Goal: Information Seeking & Learning: Learn about a topic

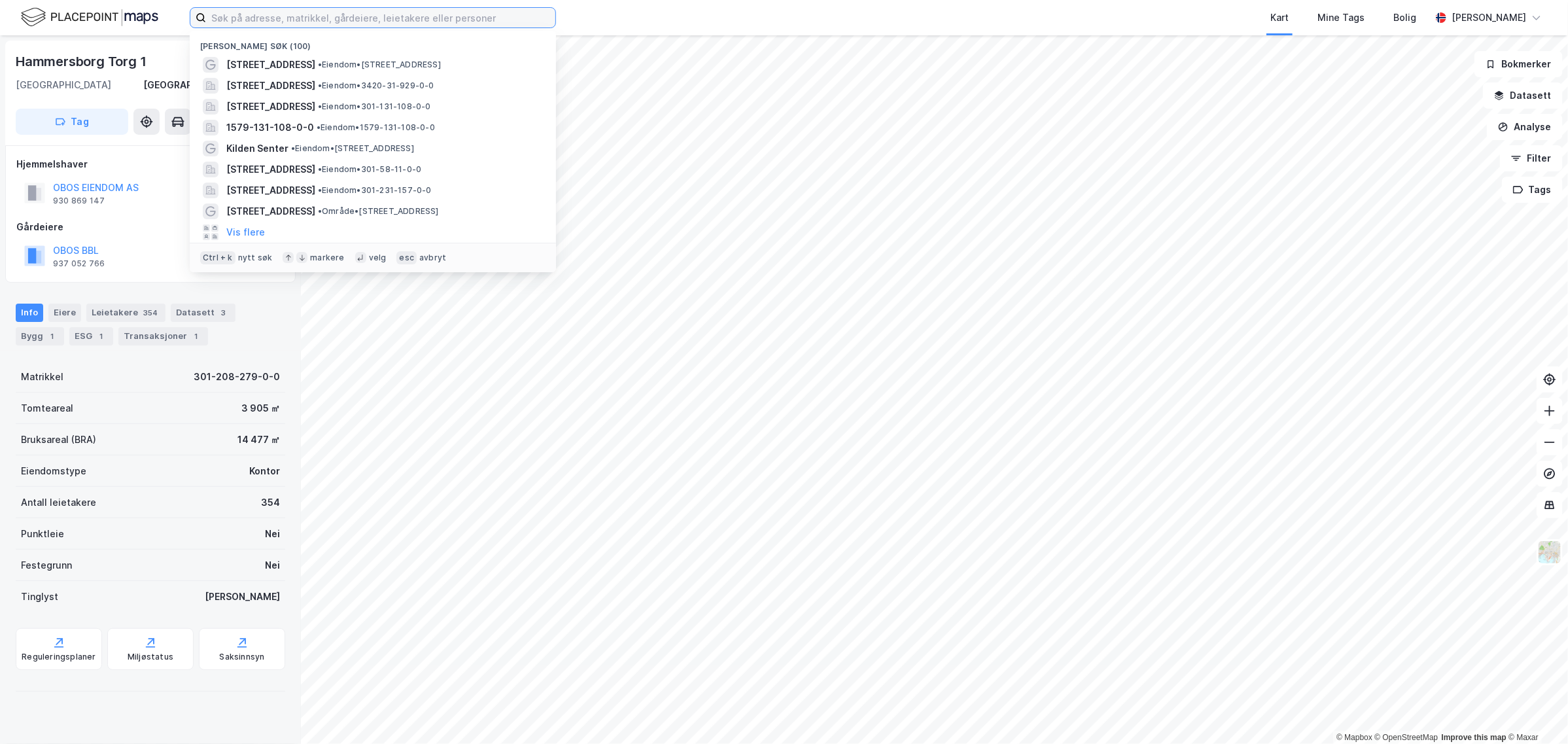
click at [259, 20] on input at bounding box center [381, 17] width 349 height 19
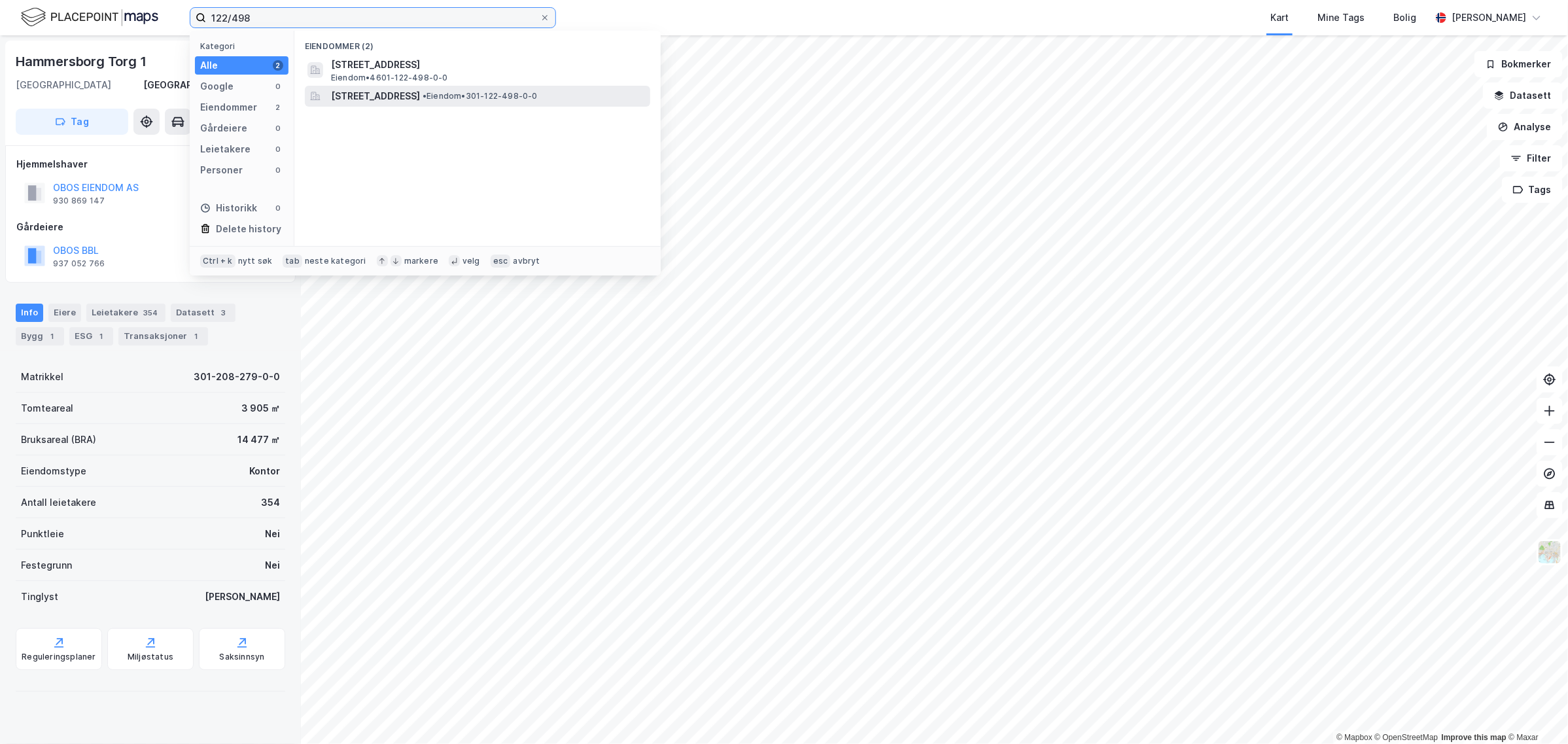
type input "122/498"
click at [420, 95] on span "[STREET_ADDRESS]" at bounding box center [375, 96] width 89 height 16
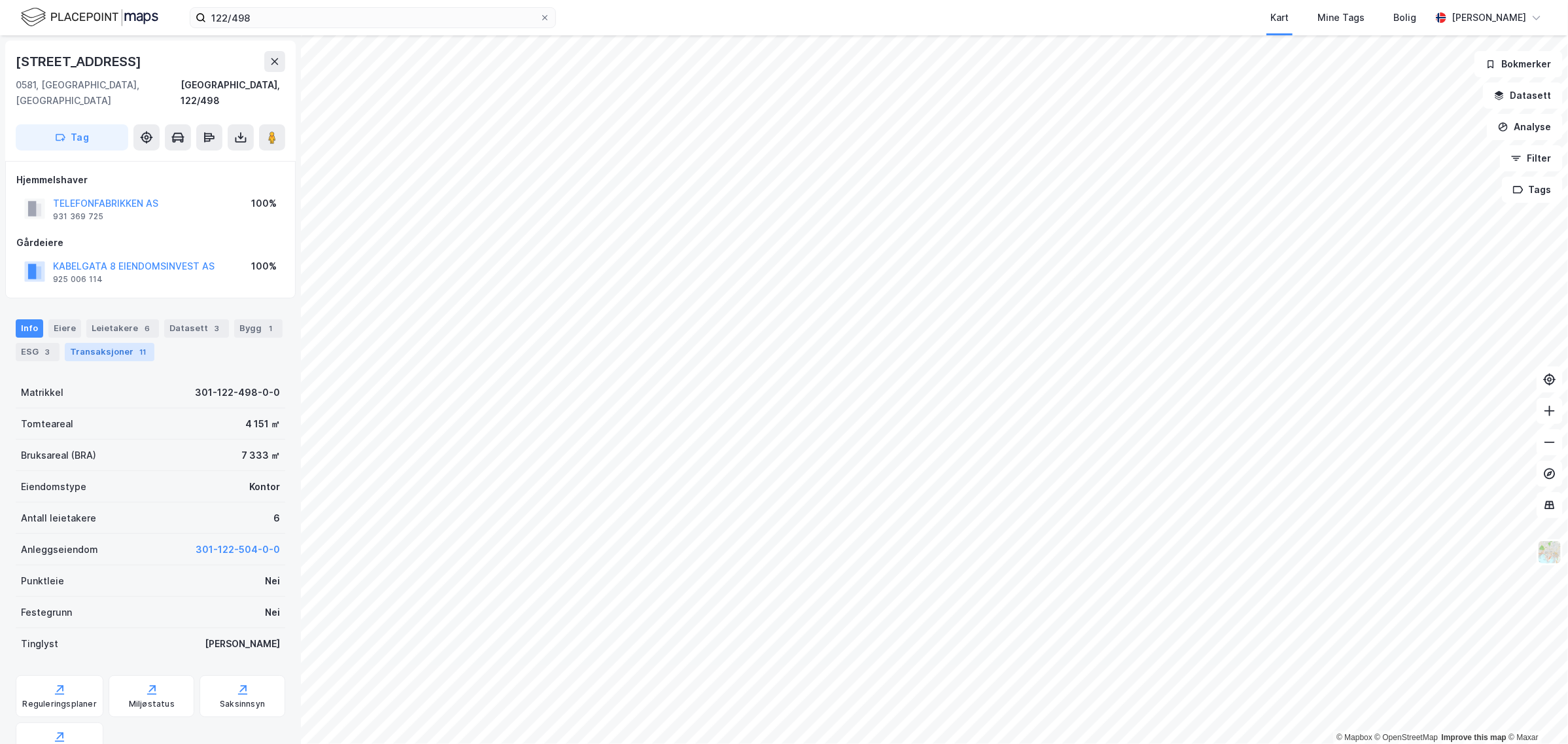
click at [100, 342] on div "Transaksjoner 11" at bounding box center [110, 352] width 90 height 19
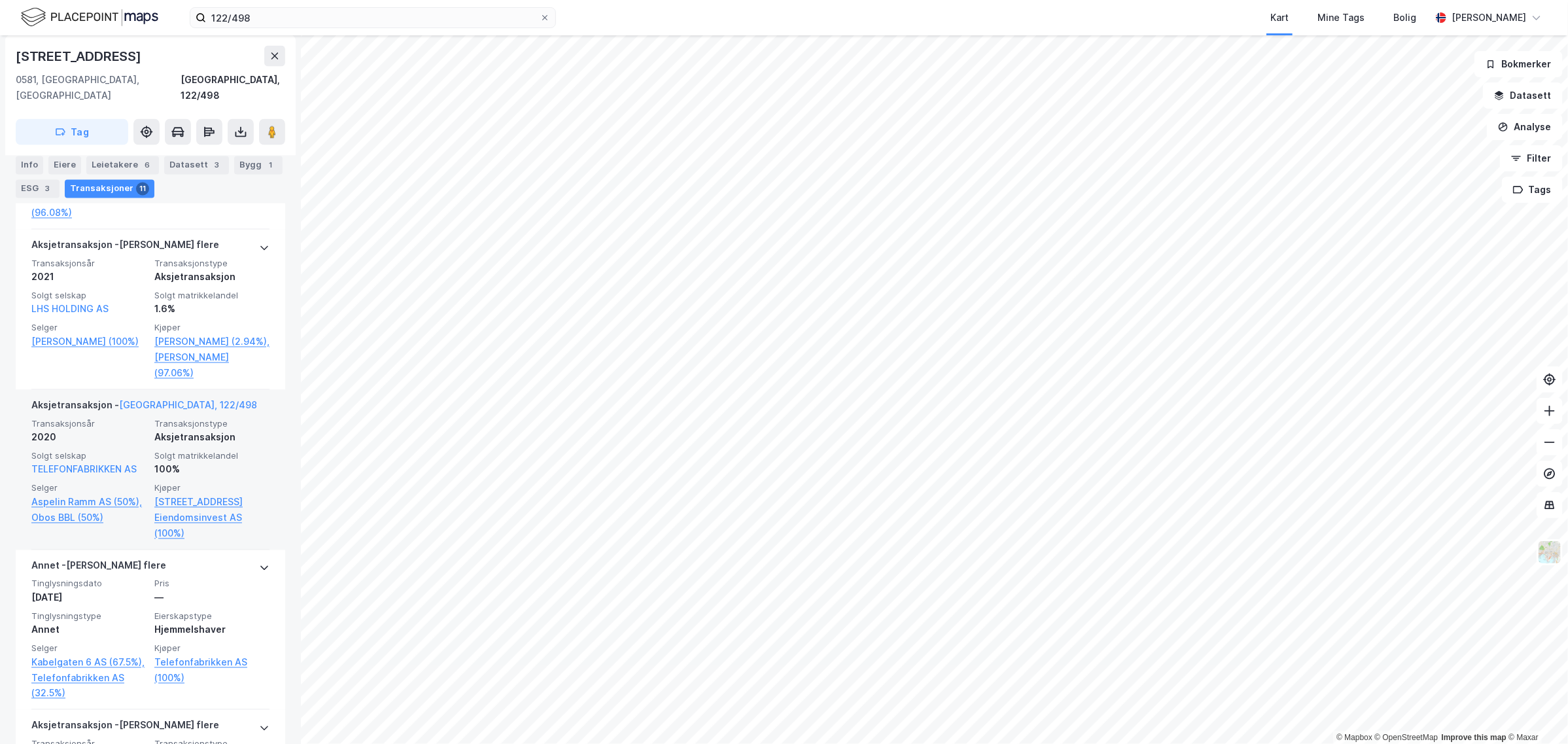
scroll to position [1472, 0]
